Goal: Task Accomplishment & Management: Use online tool/utility

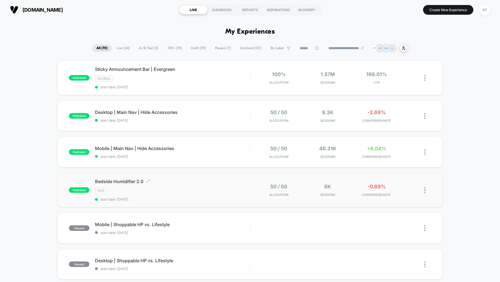
click at [232, 192] on div "PDP" at bounding box center [172, 191] width 155 height 6
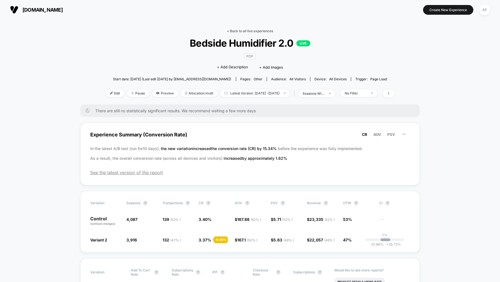
click at [267, 32] on link "< Back to all live experiences" at bounding box center [250, 31] width 46 height 4
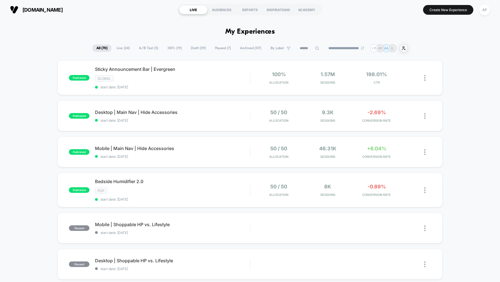
click at [145, 47] on span "A/B Test ( 5 )" at bounding box center [149, 48] width 28 height 8
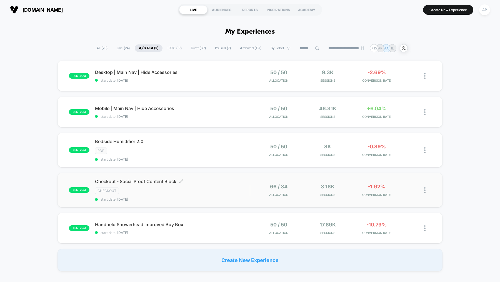
click at [220, 194] on div "Checkout - Social Proof Content Block Click to edit experience details Click to…" at bounding box center [172, 190] width 155 height 23
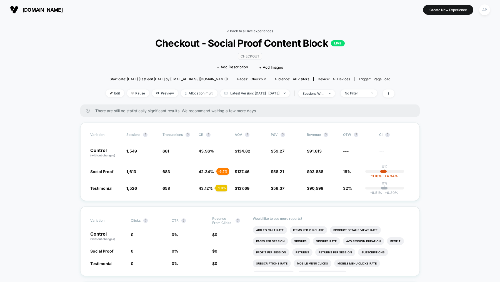
click at [240, 31] on link "< Back to all live experiences" at bounding box center [250, 31] width 46 height 4
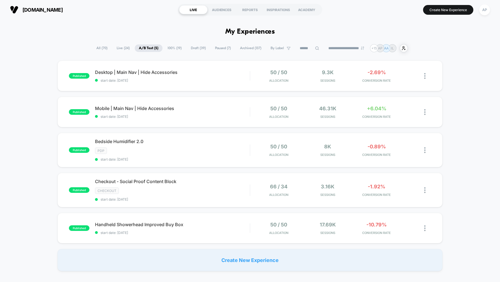
click at [197, 48] on span "Draft ( 39 )" at bounding box center [198, 48] width 23 height 8
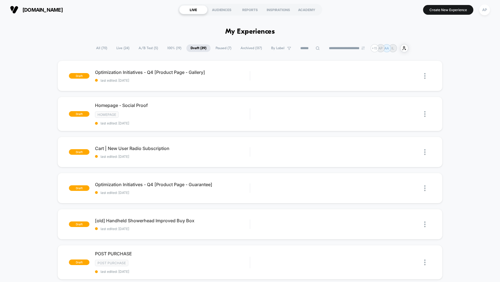
click at [221, 49] on span "Paused ( 7 )" at bounding box center [224, 48] width 24 height 8
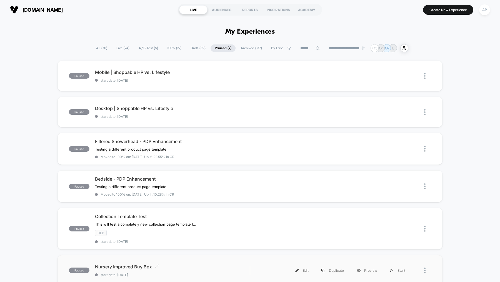
click at [193, 267] on span "Nursery Improved Buy Box Click to edit experience details" at bounding box center [172, 267] width 155 height 6
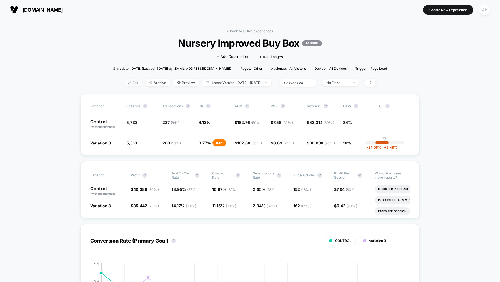
click at [125, 83] on span "Edit" at bounding box center [133, 83] width 18 height 8
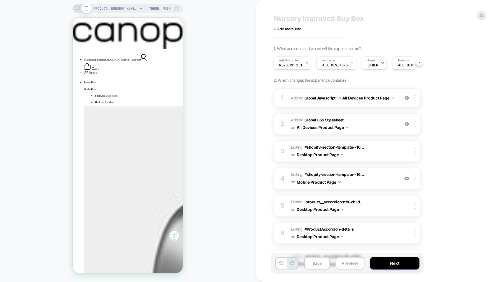
scroll to position [10, 0]
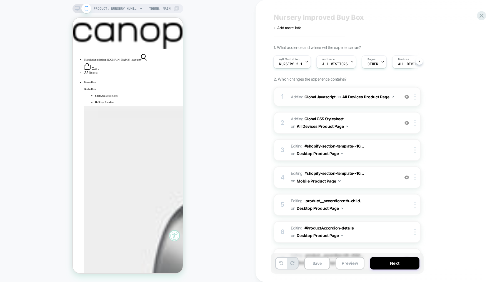
click at [348, 105] on div "1 Adding Global Javascript on All Devices Product Page Add Before Add After Tar…" at bounding box center [347, 96] width 147 height 19
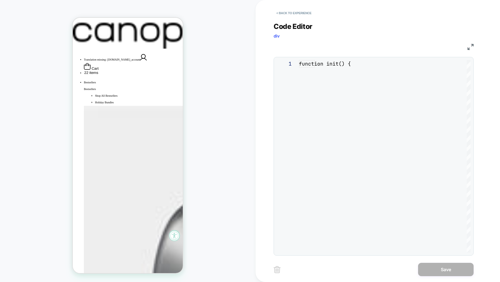
scroll to position [75, 0]
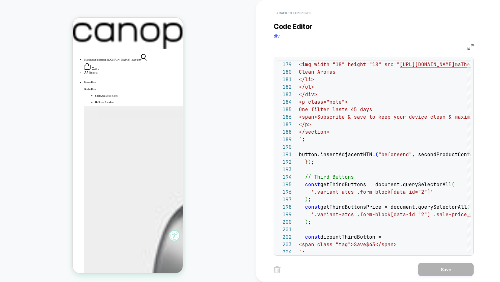
click at [284, 15] on button "< Back to experience" at bounding box center [294, 13] width 41 height 9
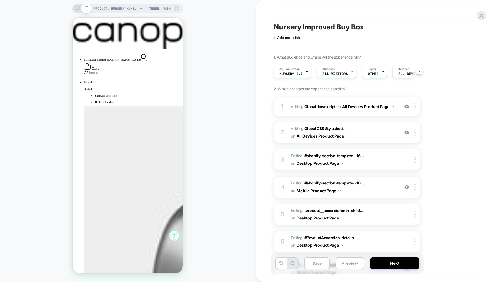
scroll to position [0, 0]
click at [363, 162] on span "Editing : #shopify-section-template--16... #shopify-section-template--166920335…" at bounding box center [344, 159] width 106 height 15
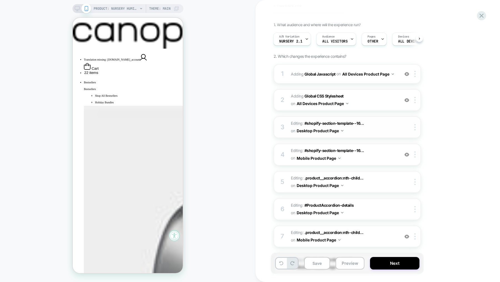
scroll to position [34, 0]
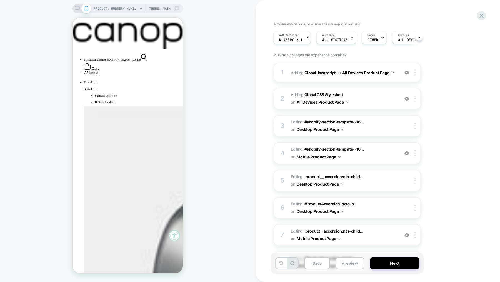
click at [357, 160] on span "Editing : #shopify-section-template--16... #shopify-section-template--166920335…" at bounding box center [344, 153] width 106 height 15
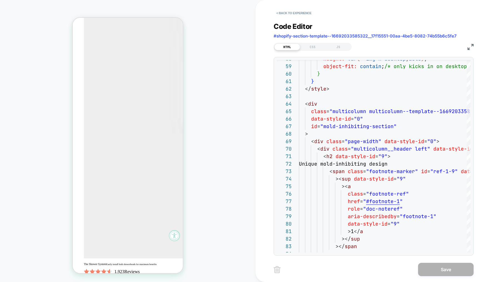
scroll to position [464, 0]
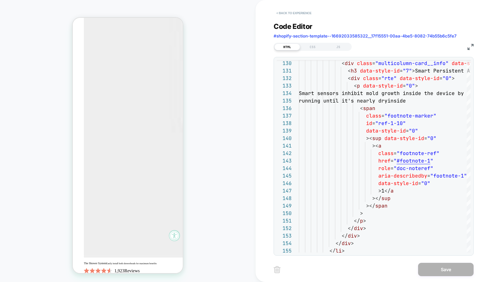
click at [292, 13] on button "< Back to experience" at bounding box center [294, 13] width 41 height 9
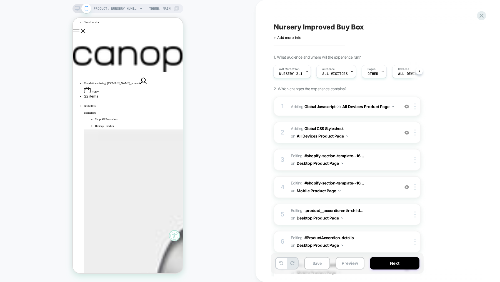
scroll to position [38, 0]
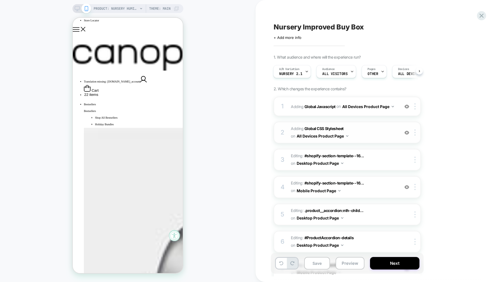
click at [405, 131] on img at bounding box center [407, 132] width 5 height 5
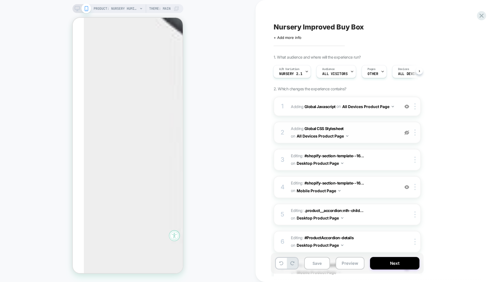
scroll to position [355, 0]
click at [407, 188] on img at bounding box center [407, 187] width 5 height 5
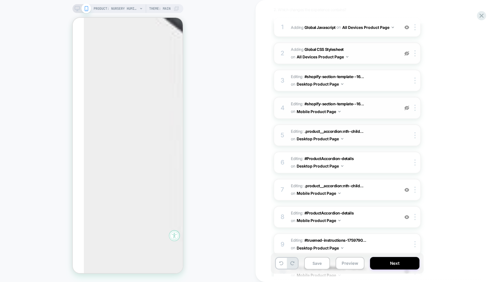
scroll to position [99, 0]
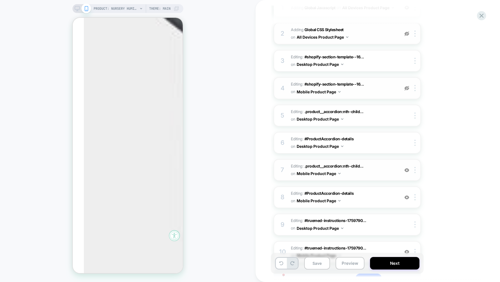
click at [407, 169] on img at bounding box center [407, 170] width 5 height 5
click at [406, 195] on img at bounding box center [407, 197] width 5 height 5
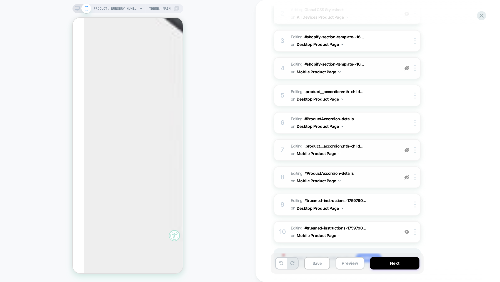
scroll to position [145, 0]
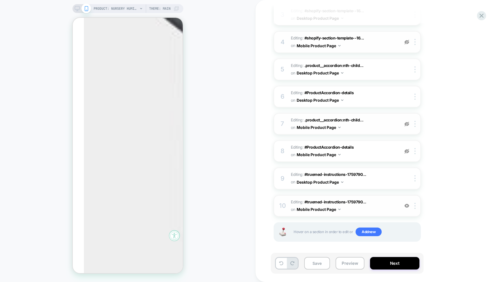
click at [407, 203] on img at bounding box center [407, 205] width 5 height 5
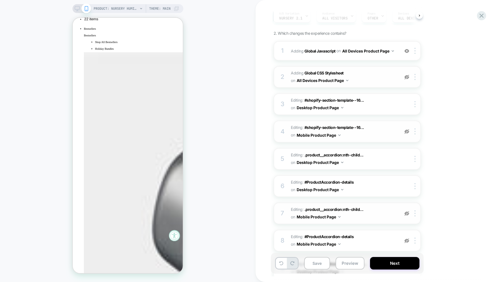
scroll to position [53, 0]
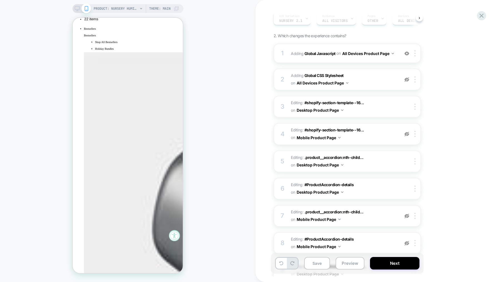
click at [408, 53] on img at bounding box center [407, 53] width 5 height 5
click at [407, 53] on img at bounding box center [407, 53] width 5 height 5
click at [406, 79] on img at bounding box center [407, 79] width 5 height 5
click at [406, 133] on img at bounding box center [407, 134] width 5 height 5
click at [406, 215] on img at bounding box center [407, 216] width 5 height 5
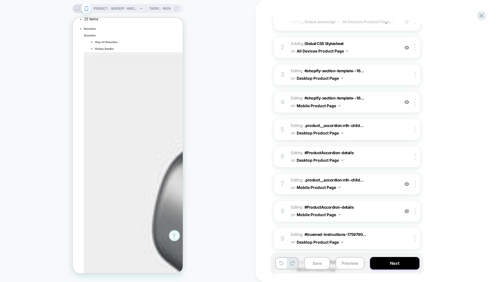
scroll to position [101, 0]
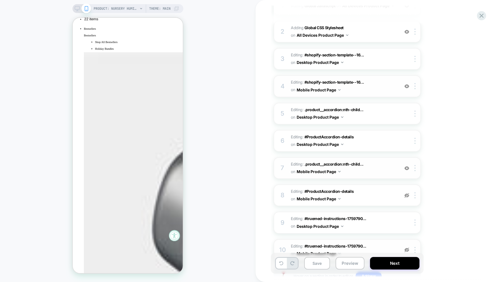
click at [407, 193] on img at bounding box center [407, 195] width 5 height 5
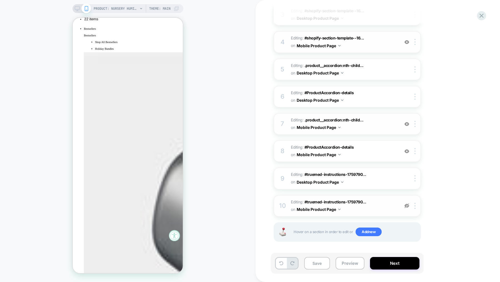
click at [406, 203] on img at bounding box center [407, 205] width 5 height 5
click at [359, 152] on span "Editing : #ProductAccordion-details #ProductAccordion-details on Mobile Product…" at bounding box center [344, 151] width 106 height 15
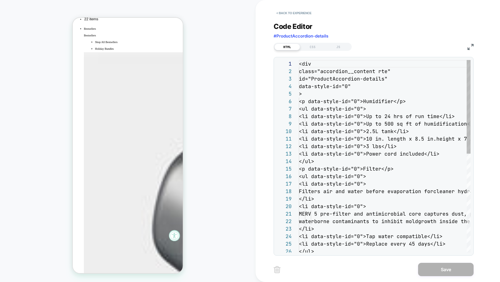
scroll to position [75, 0]
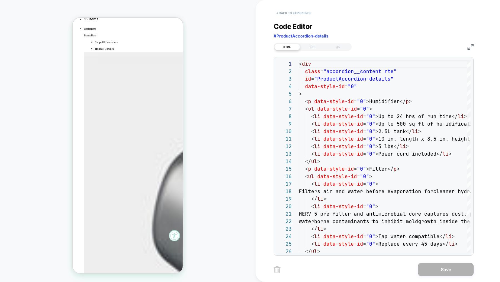
click at [305, 12] on button "< Back to experience" at bounding box center [294, 13] width 41 height 9
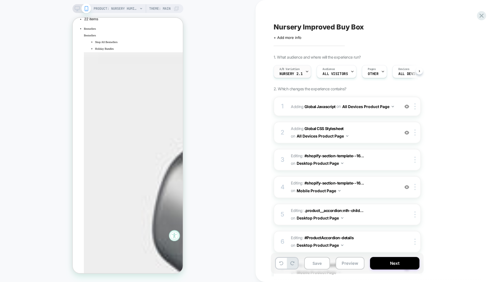
scroll to position [0, 0]
click at [302, 74] on div "A/B Variation Nursery 2.1" at bounding box center [291, 71] width 34 height 13
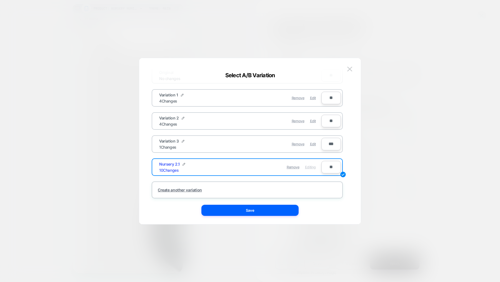
scroll to position [19, 0]
click at [195, 187] on div "Create another variation" at bounding box center [180, 189] width 44 height 5
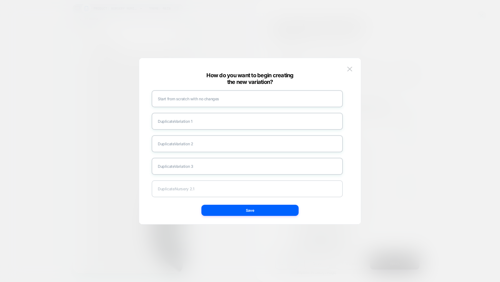
click at [196, 184] on div "Duplicate Nursery 2.1" at bounding box center [247, 188] width 191 height 17
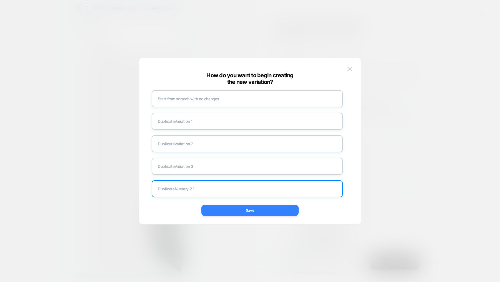
click at [210, 210] on button "Save" at bounding box center [250, 210] width 97 height 11
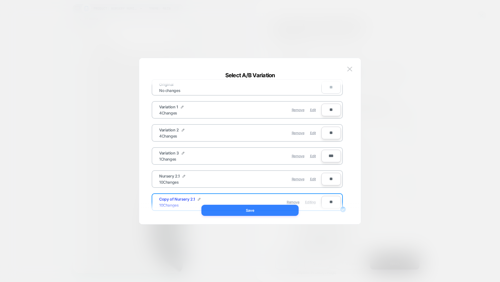
scroll to position [19, 0]
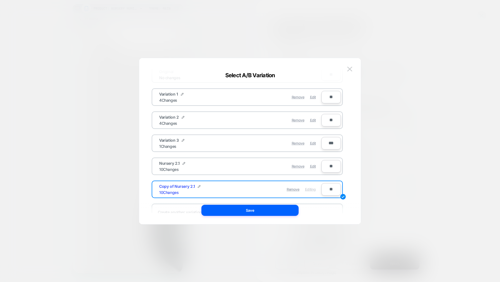
click at [311, 189] on span "Editing" at bounding box center [310, 189] width 11 height 4
click at [272, 194] on div "Copy of Nursery 2.1 10 Changes Remove Editing" at bounding box center [238, 190] width 168 height 14
click at [272, 212] on button "Save" at bounding box center [250, 210] width 97 height 11
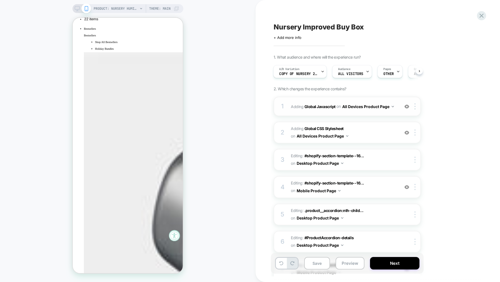
click at [372, 113] on div "1 Adding Global Javascript on All Devices Product Page Add Before Add After Tar…" at bounding box center [347, 106] width 147 height 19
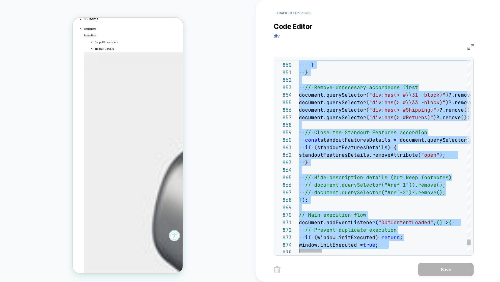
scroll to position [45, 0]
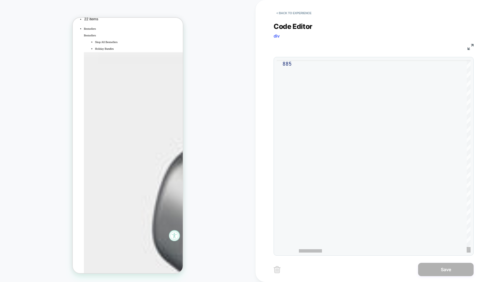
drag, startPoint x: 306, startPoint y: 144, endPoint x: 361, endPoint y: 282, distance: 148.3
type textarea "**********"
click at [456, 270] on button "Save" at bounding box center [446, 269] width 56 height 13
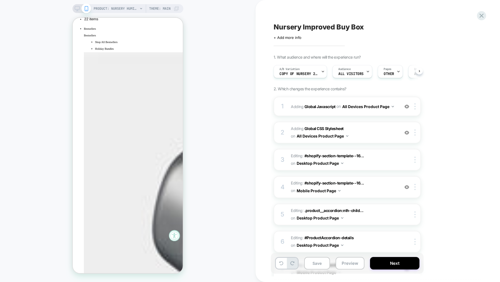
scroll to position [0, 0]
click at [416, 132] on img at bounding box center [415, 133] width 1 height 6
click at [407, 191] on div "Delete" at bounding box center [415, 191] width 49 height 15
click at [417, 160] on div at bounding box center [416, 160] width 9 height 6
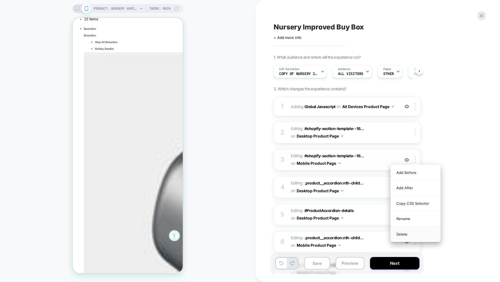
click at [408, 233] on div "Delete" at bounding box center [415, 234] width 49 height 15
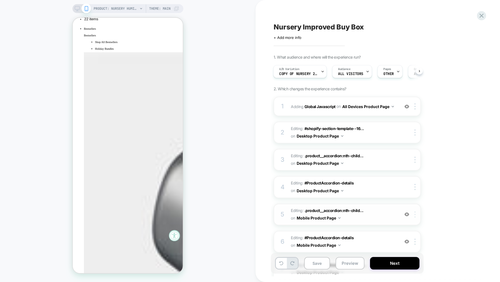
click at [416, 213] on div at bounding box center [416, 215] width 9 height 6
click at [412, 202] on div "Delete" at bounding box center [415, 200] width 49 height 15
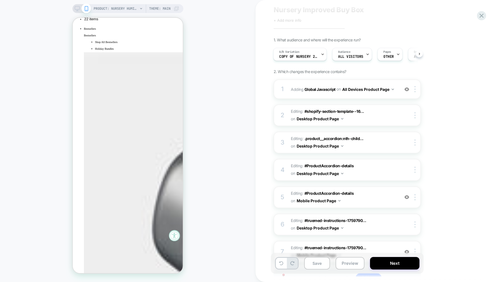
scroll to position [18, 0]
click at [415, 195] on img at bounding box center [415, 196] width 1 height 6
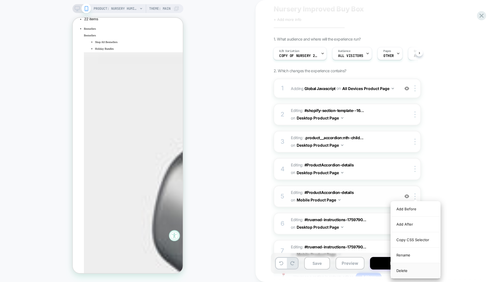
click at [405, 267] on div "Delete" at bounding box center [415, 270] width 49 height 15
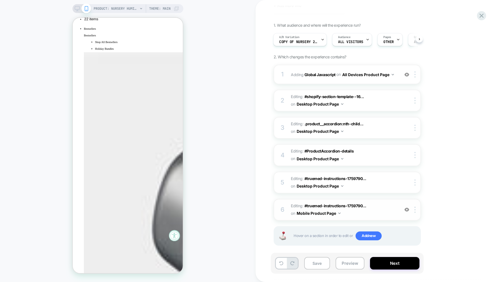
scroll to position [36, 0]
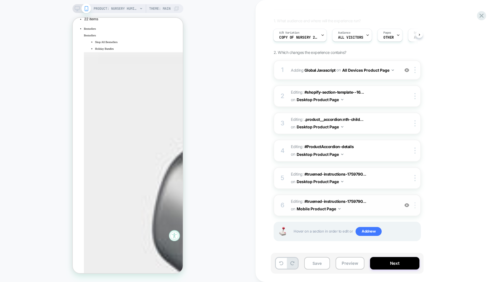
click at [415, 205] on img at bounding box center [415, 205] width 1 height 6
click at [415, 203] on img at bounding box center [415, 205] width 1 height 6
click at [412, 191] on div "Delete" at bounding box center [415, 191] width 49 height 15
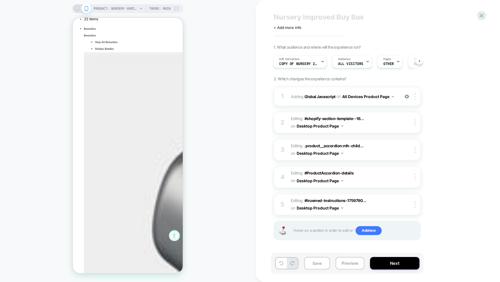
scroll to position [9, 0]
click at [352, 260] on button "Preview" at bounding box center [350, 263] width 29 height 13
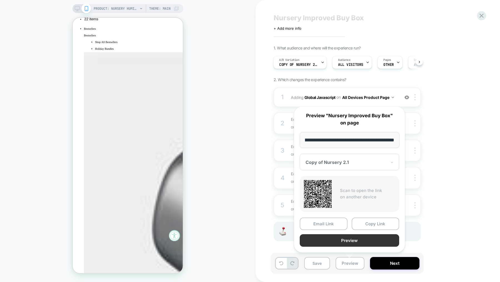
scroll to position [0, 0]
click at [356, 238] on button "Preview" at bounding box center [350, 240] width 100 height 13
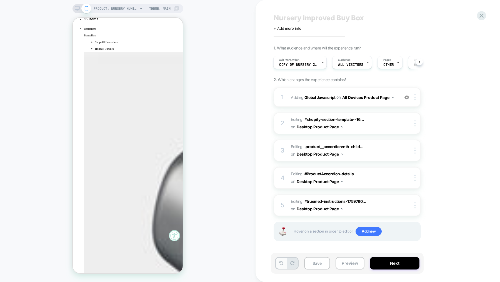
click at [279, 267] on button at bounding box center [281, 263] width 11 height 11
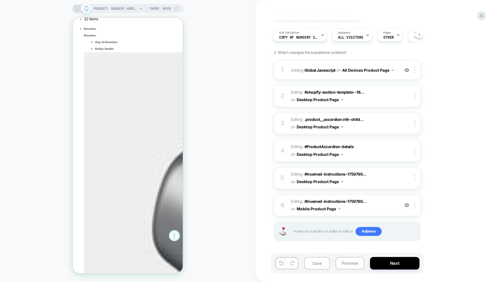
click at [279, 267] on button at bounding box center [281, 263] width 11 height 11
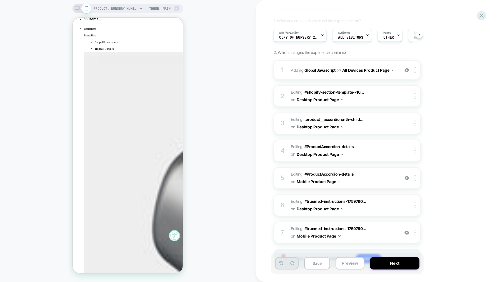
click at [279, 267] on button at bounding box center [281, 263] width 11 height 11
click at [279, 265] on icon at bounding box center [281, 263] width 4 height 4
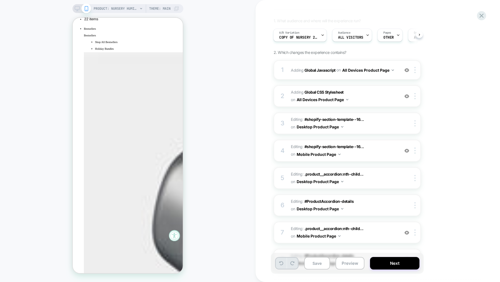
click at [279, 265] on icon at bounding box center [281, 263] width 4 height 4
click at [280, 265] on icon at bounding box center [281, 263] width 4 height 4
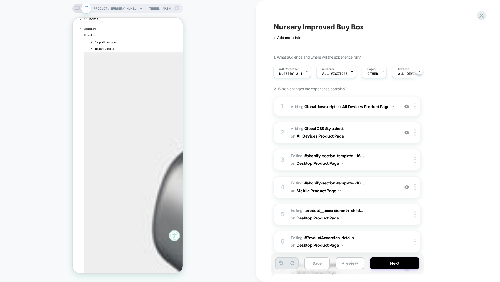
click at [280, 265] on icon at bounding box center [281, 263] width 4 height 4
click at [280, 262] on icon at bounding box center [281, 263] width 4 height 4
click at [281, 264] on icon at bounding box center [281, 263] width 4 height 4
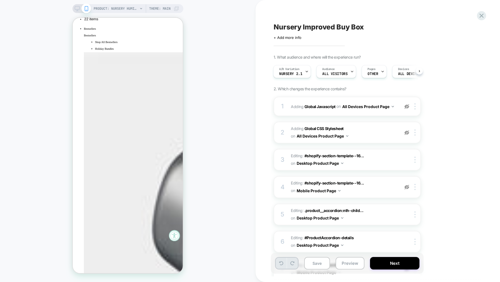
click at [281, 264] on icon at bounding box center [281, 263] width 4 height 4
click at [295, 72] on span "Nursery 2.1" at bounding box center [290, 74] width 23 height 4
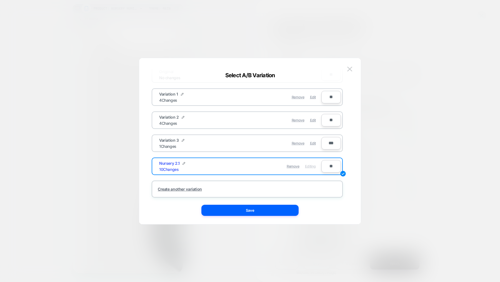
scroll to position [19, 0]
click at [349, 70] on img at bounding box center [349, 69] width 5 height 5
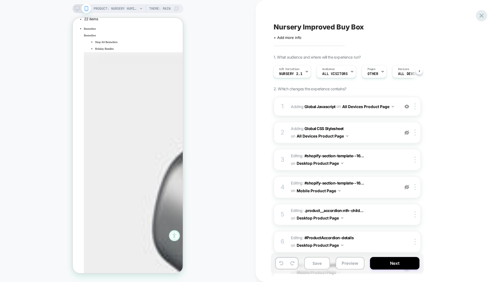
click at [479, 13] on icon at bounding box center [482, 16] width 8 height 8
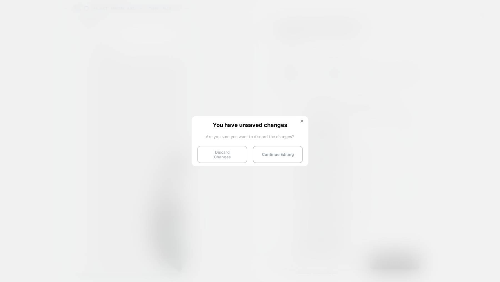
click at [237, 151] on button "Discard Changes" at bounding box center [222, 154] width 50 height 17
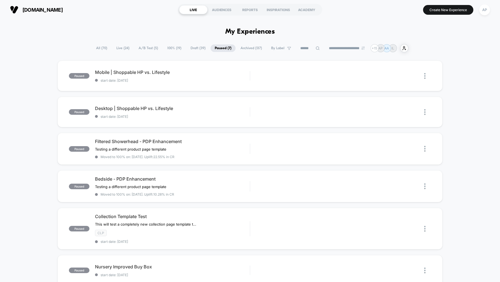
click at [147, 48] on span "A/B Test ( 5 )" at bounding box center [149, 48] width 28 height 8
